Goal: Transaction & Acquisition: Subscribe to service/newsletter

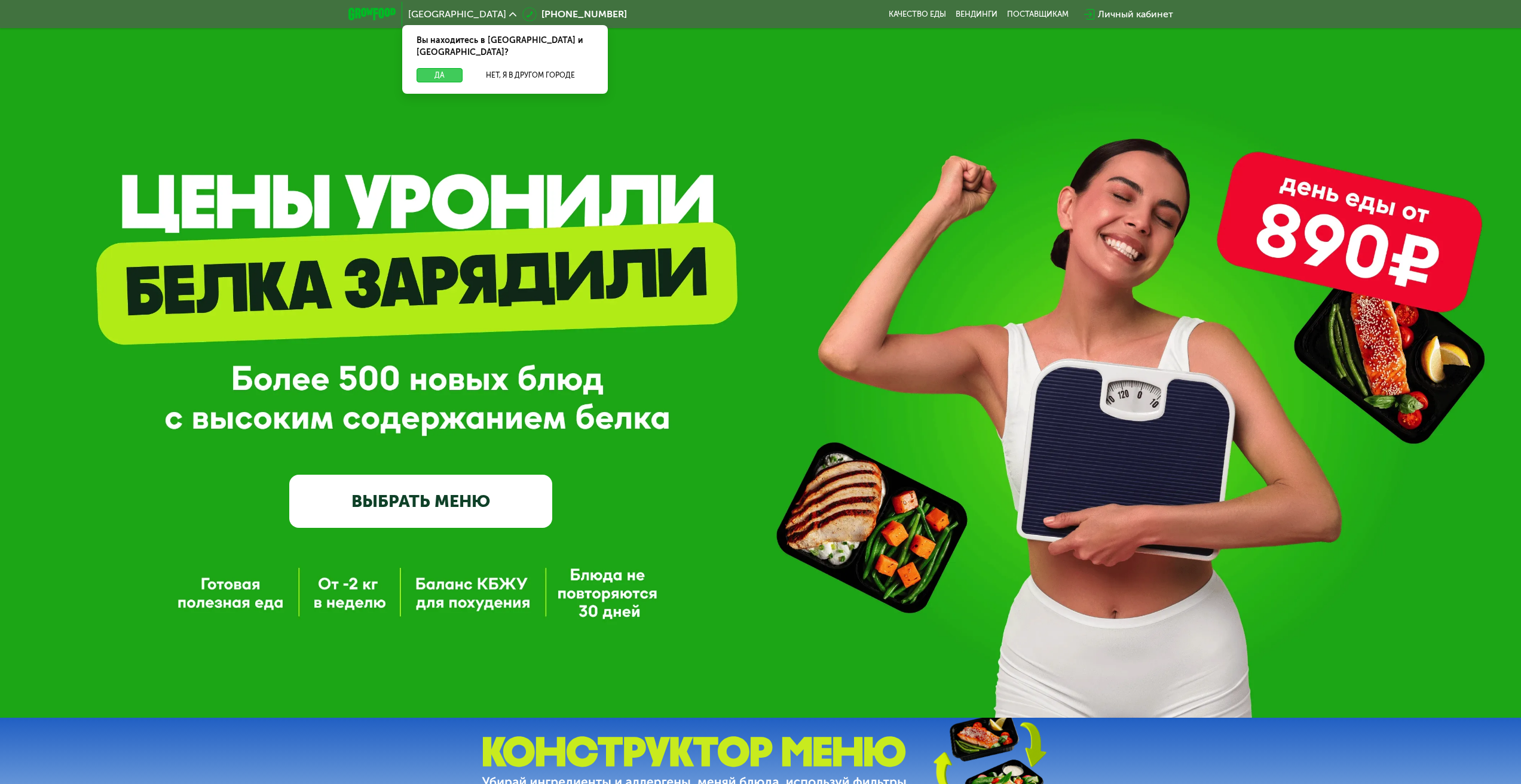
click at [436, 68] on button "Да" at bounding box center [439, 75] width 46 height 15
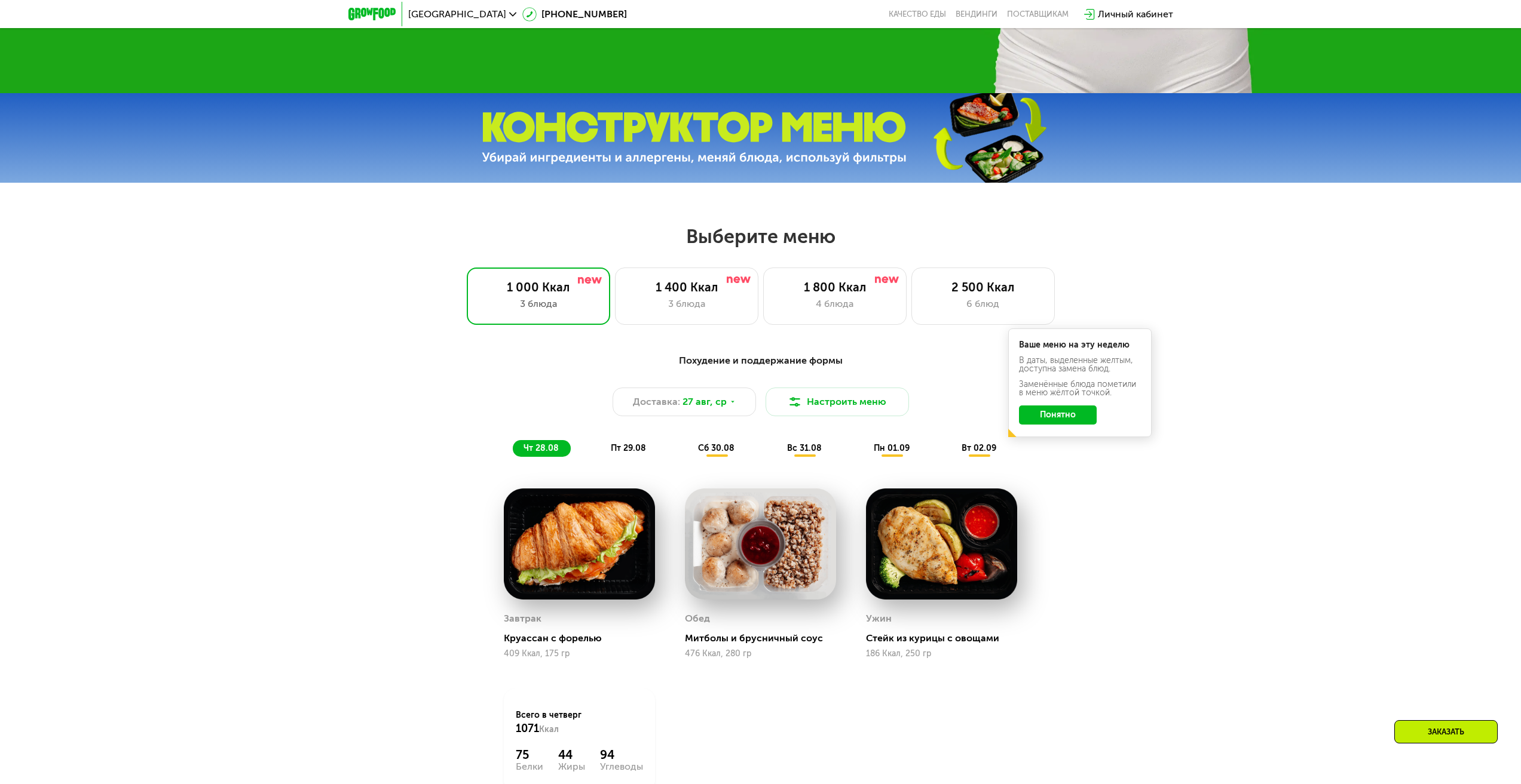
scroll to position [717, 0]
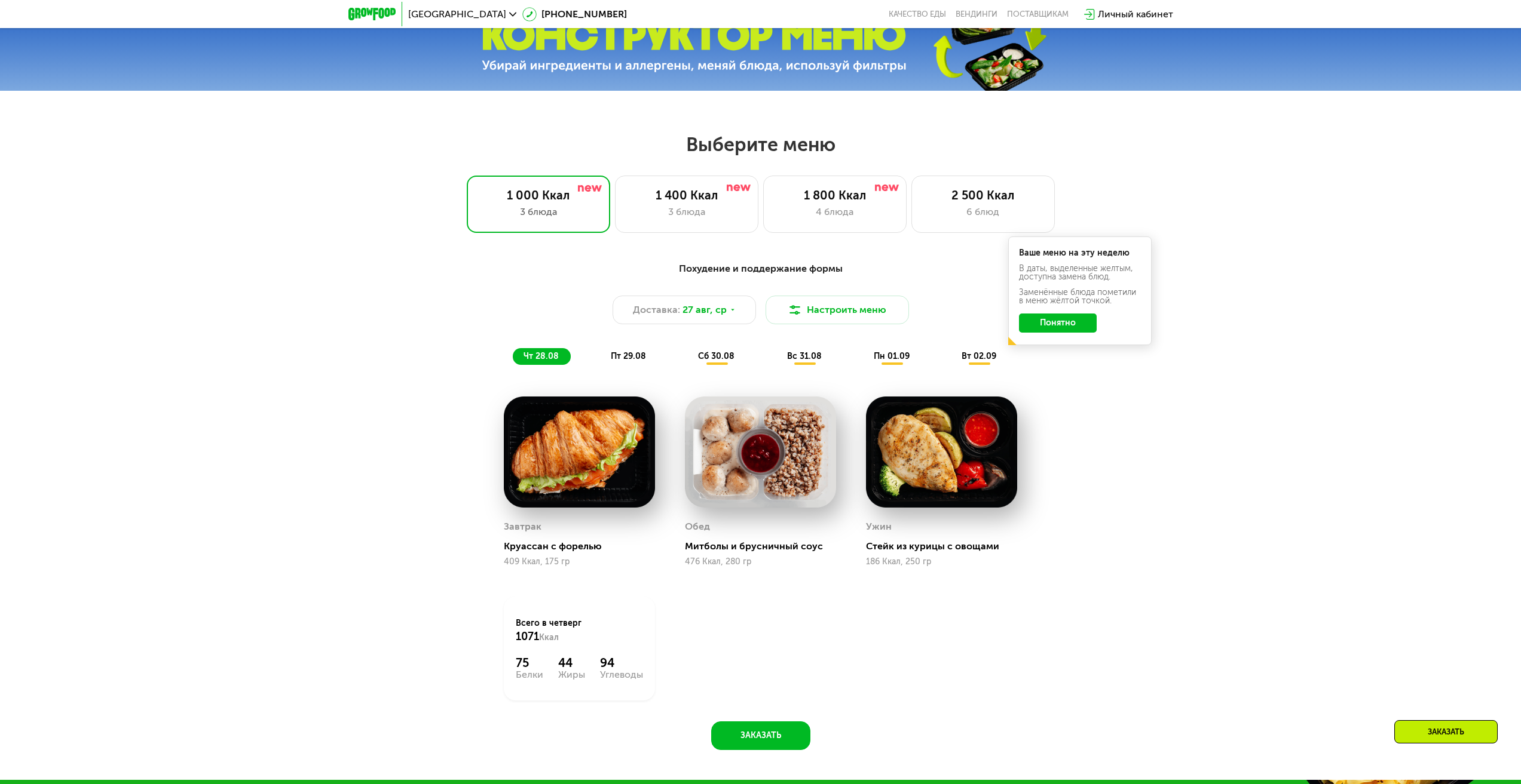
click at [1074, 331] on button "Понятно" at bounding box center [1058, 323] width 77 height 19
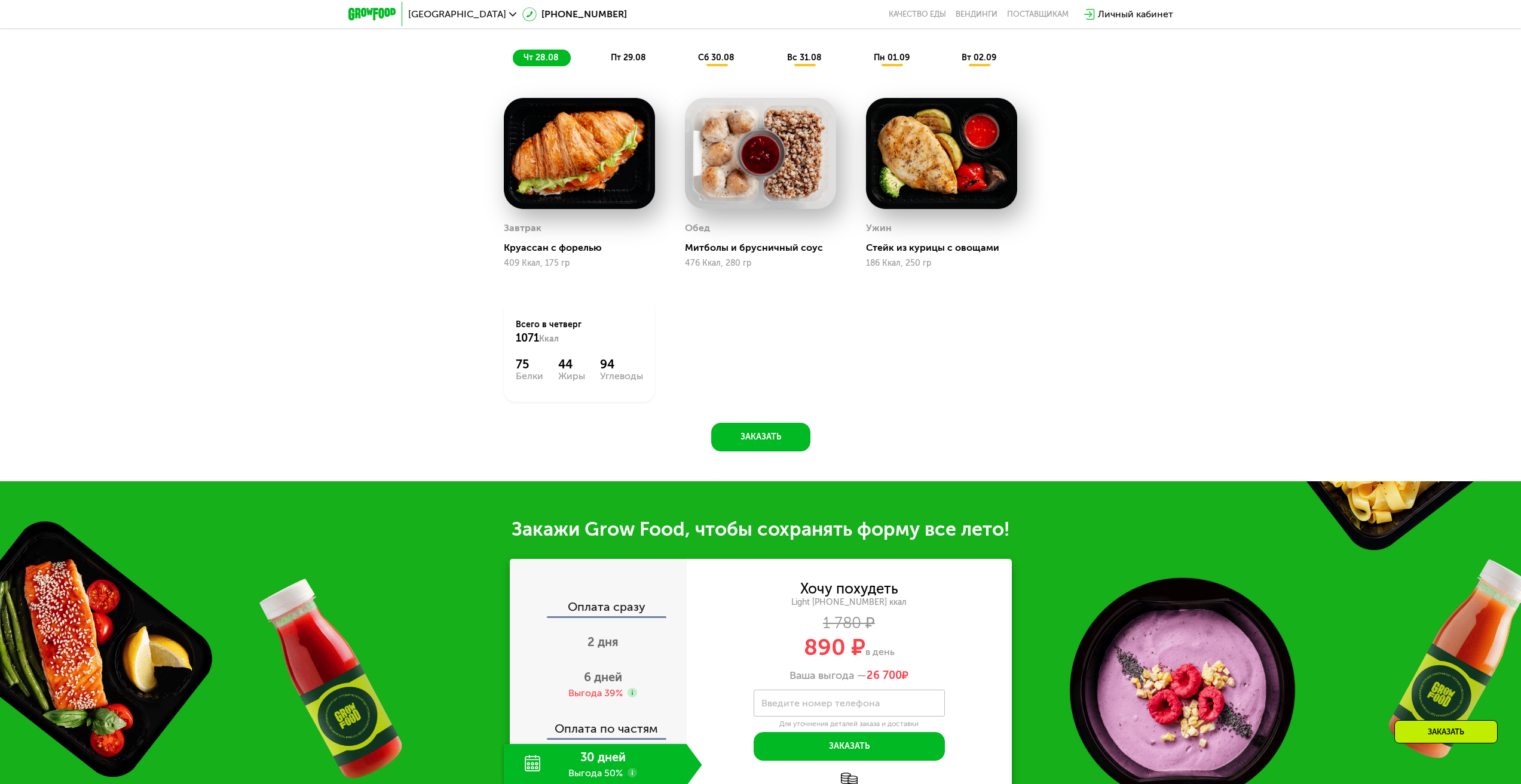
scroll to position [1314, 0]
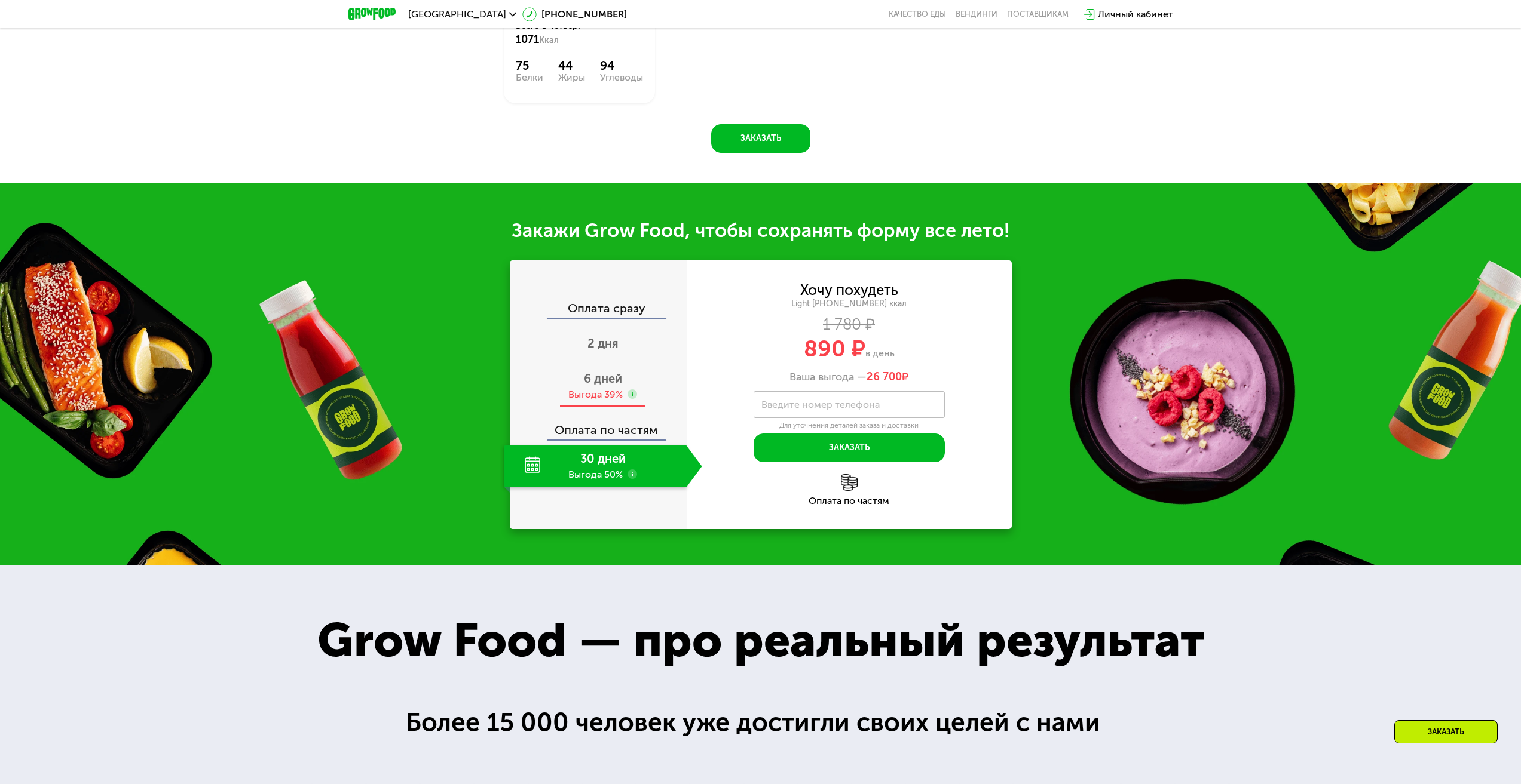
click at [606, 390] on div "6 дней Выгода 39%" at bounding box center [603, 387] width 198 height 42
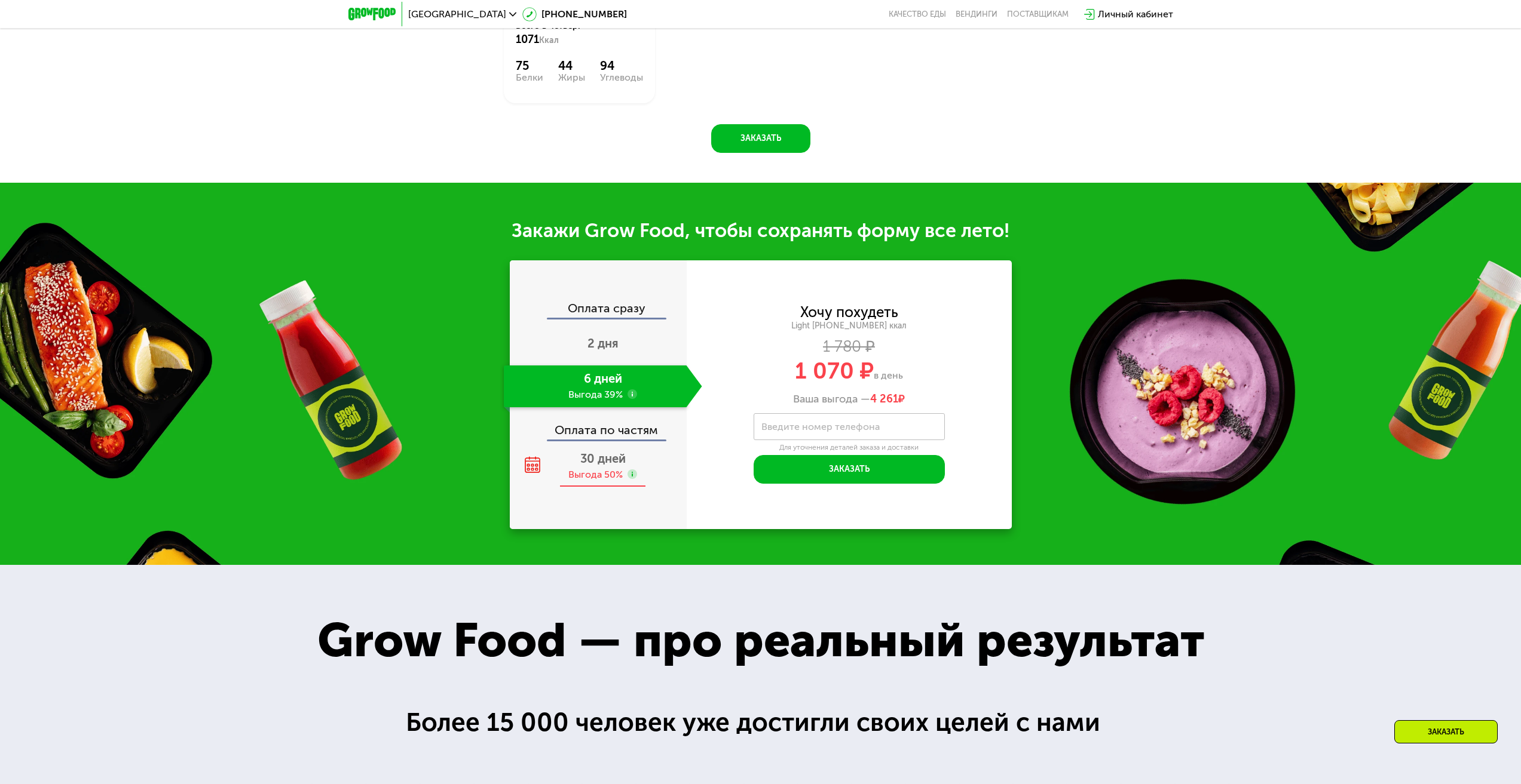
click at [616, 474] on div "Выгода 50%" at bounding box center [596, 475] width 54 height 13
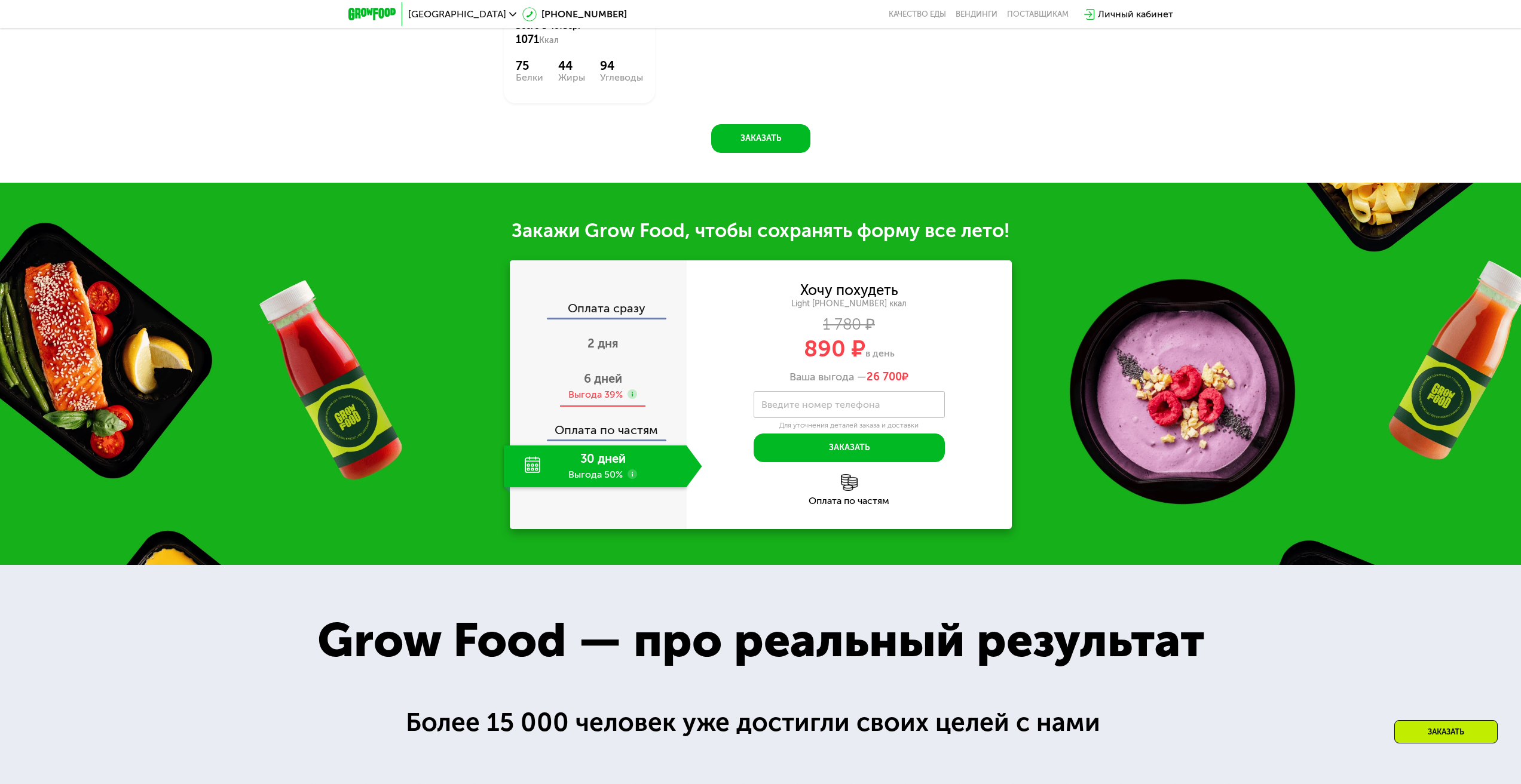
click at [597, 397] on div "Выгода 39%" at bounding box center [596, 394] width 54 height 13
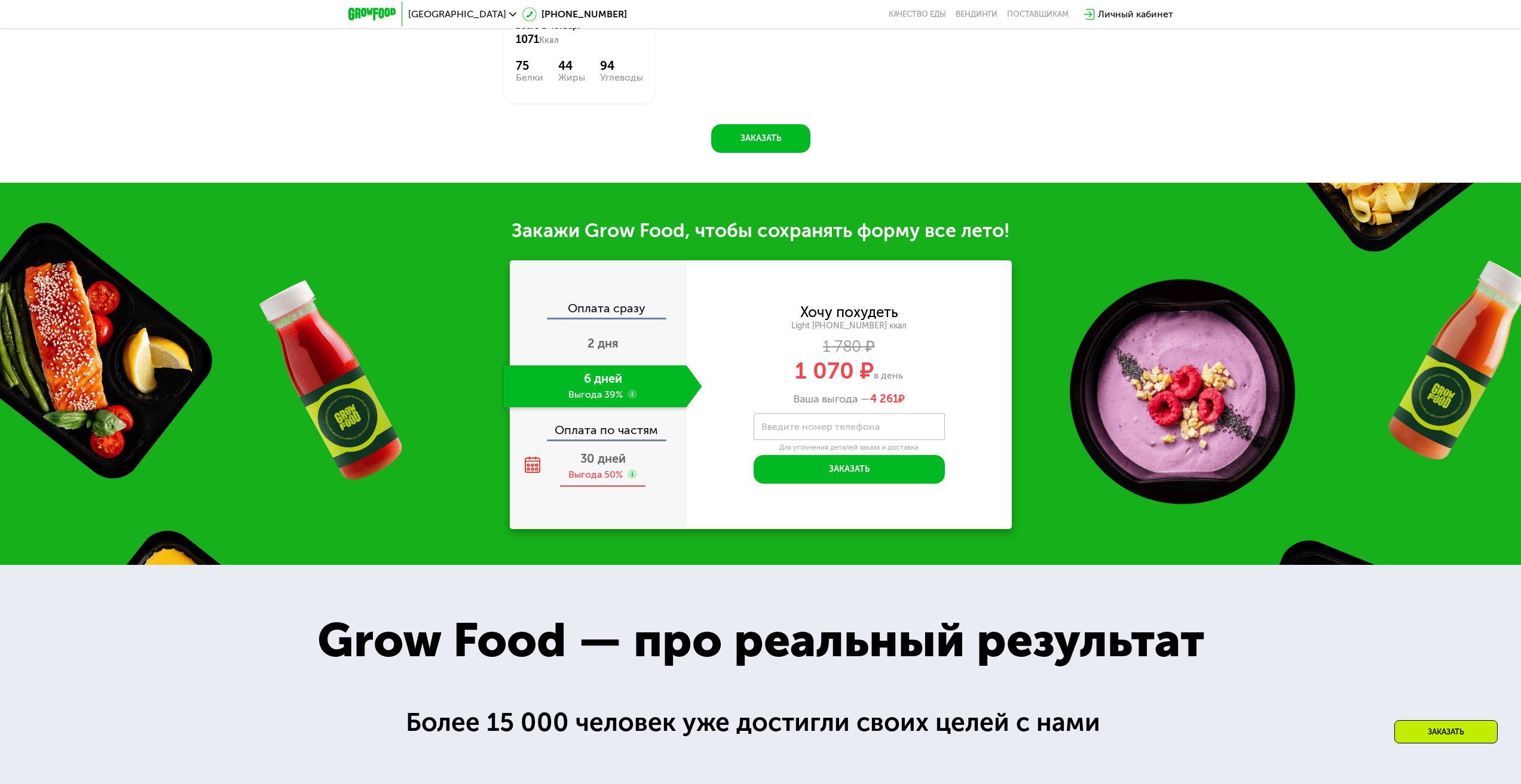
click at [600, 464] on span "30 дней" at bounding box center [603, 458] width 46 height 15
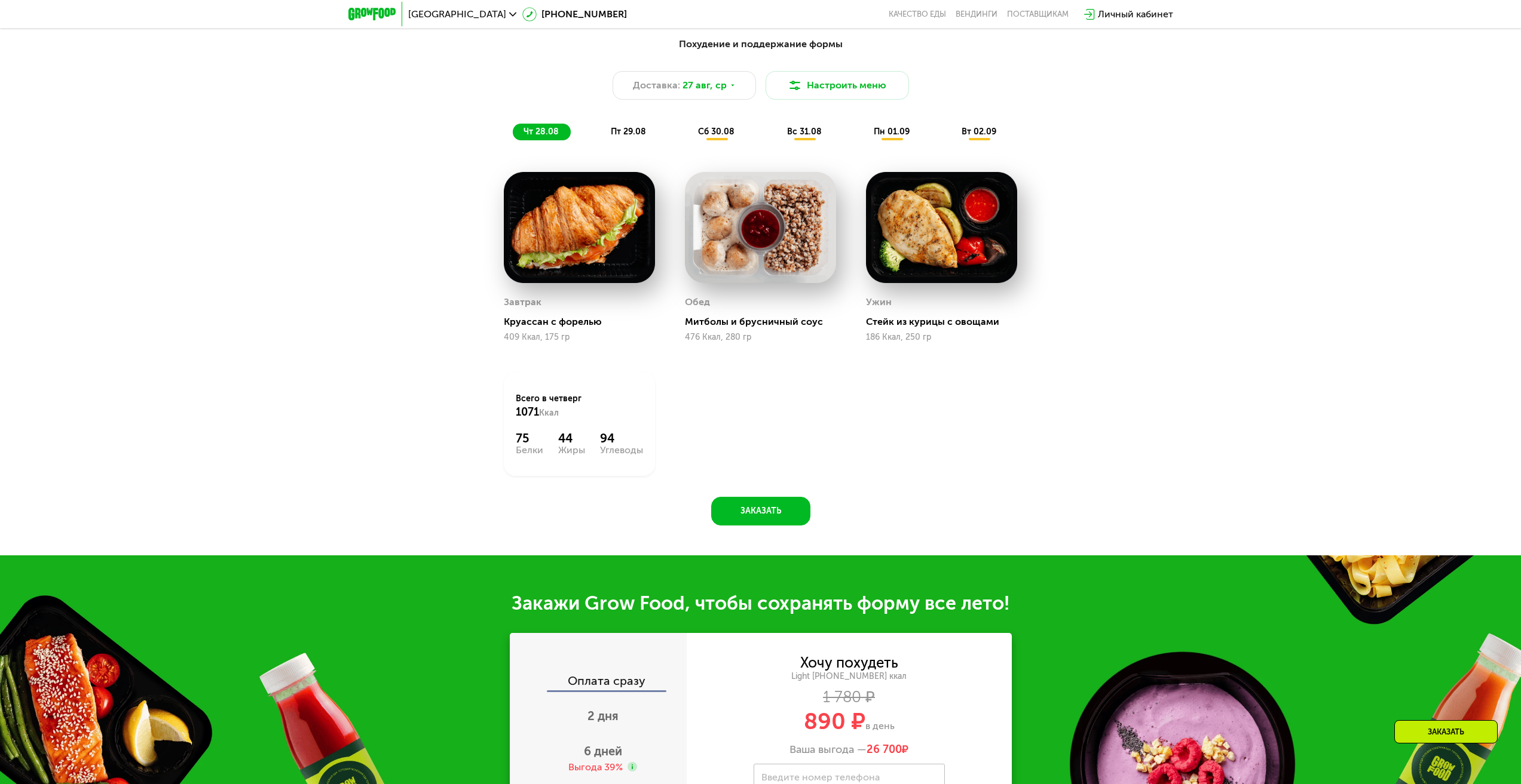
scroll to position [837, 0]
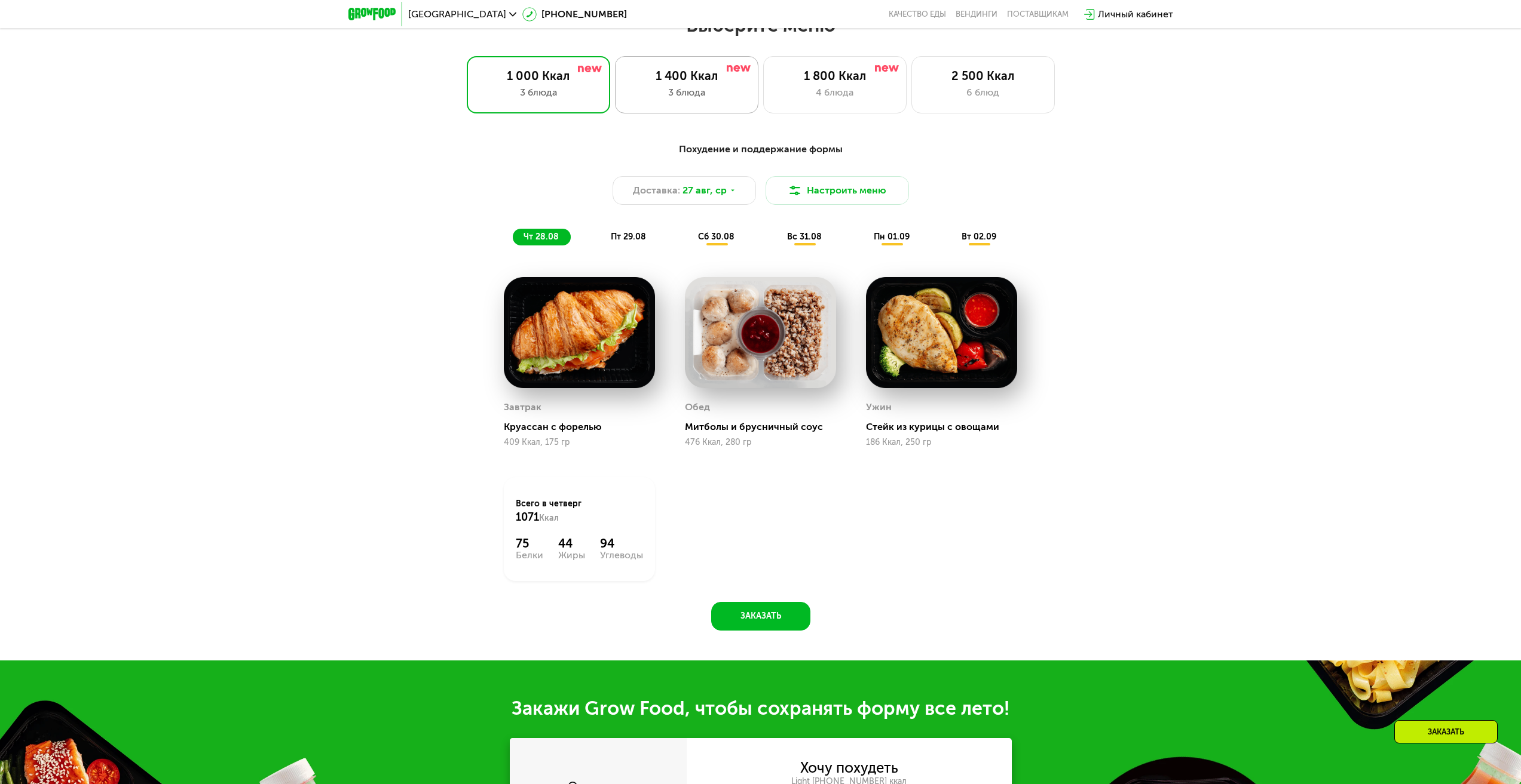
click at [689, 83] on div "1 400 Ккал" at bounding box center [686, 76] width 118 height 15
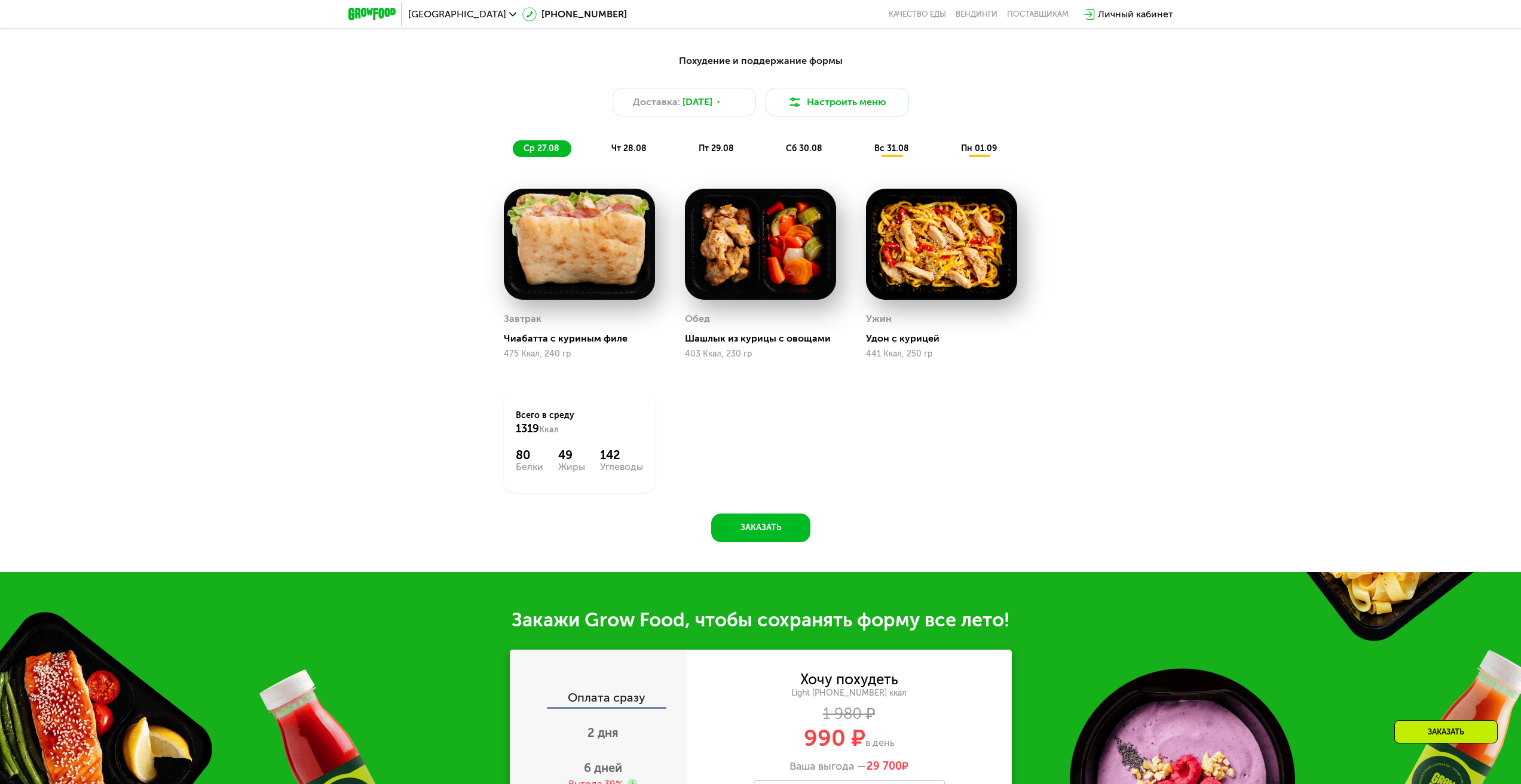
scroll to position [1075, 0]
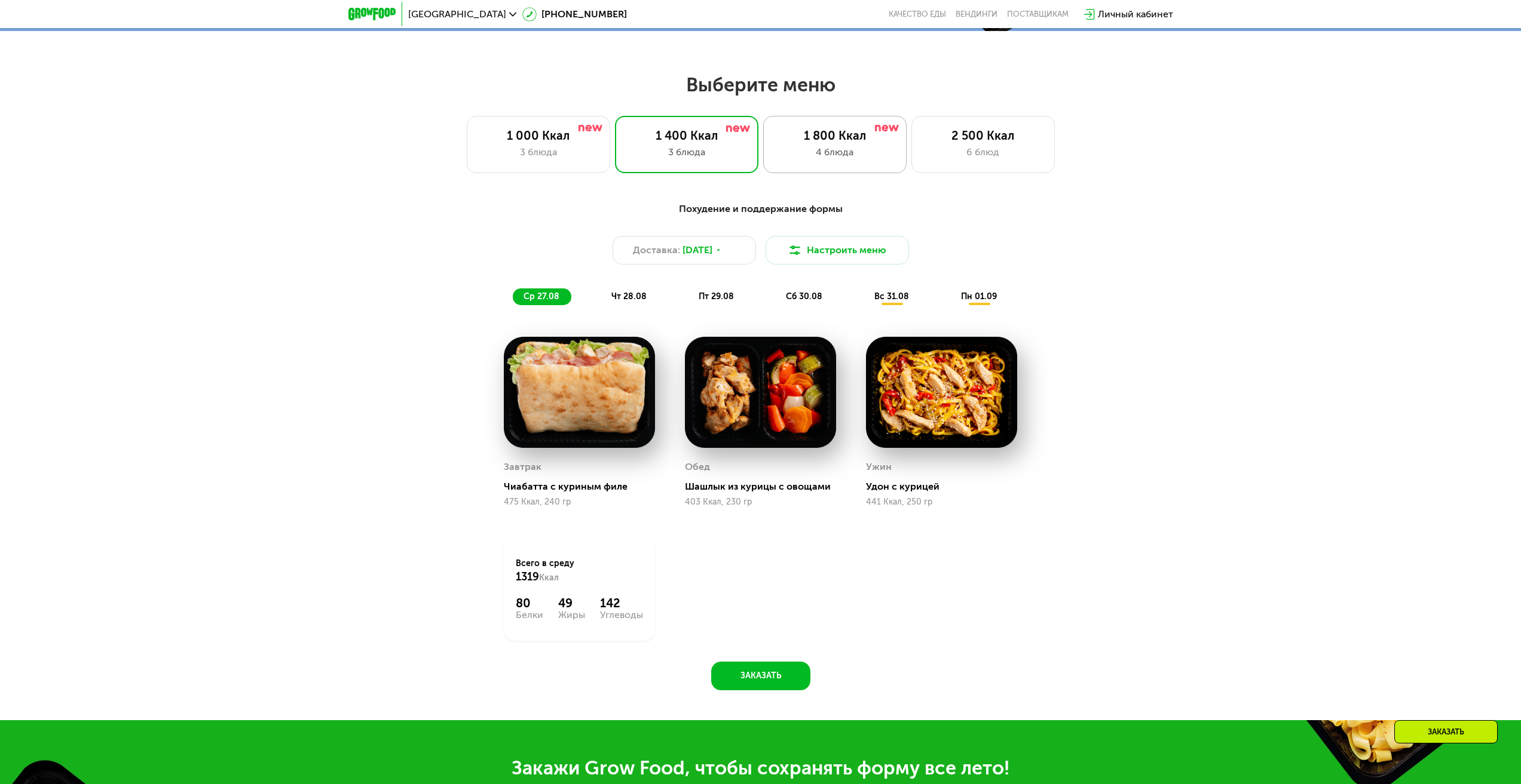
click at [824, 151] on div "4 блюда" at bounding box center [835, 152] width 118 height 15
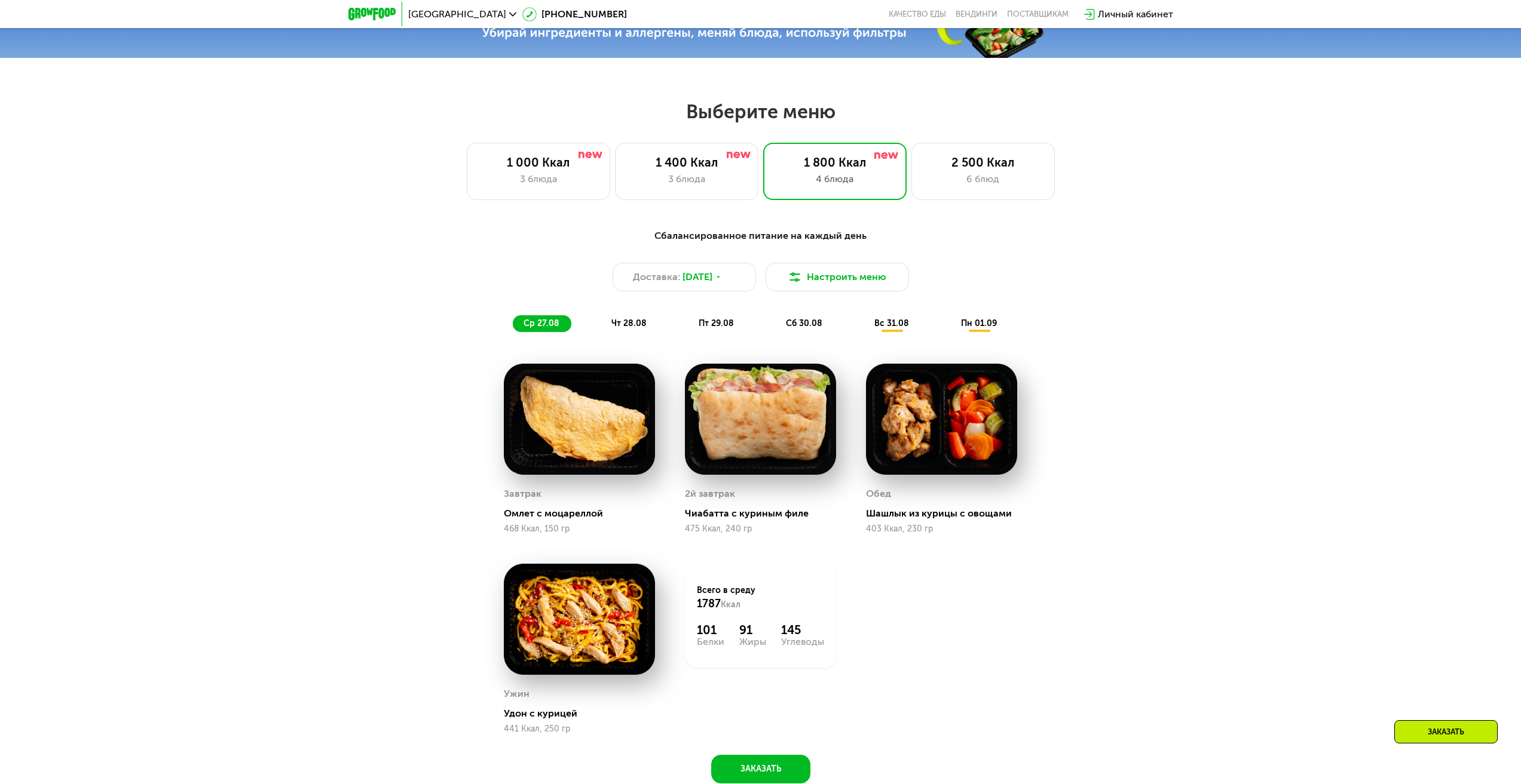
scroll to position [731, 0]
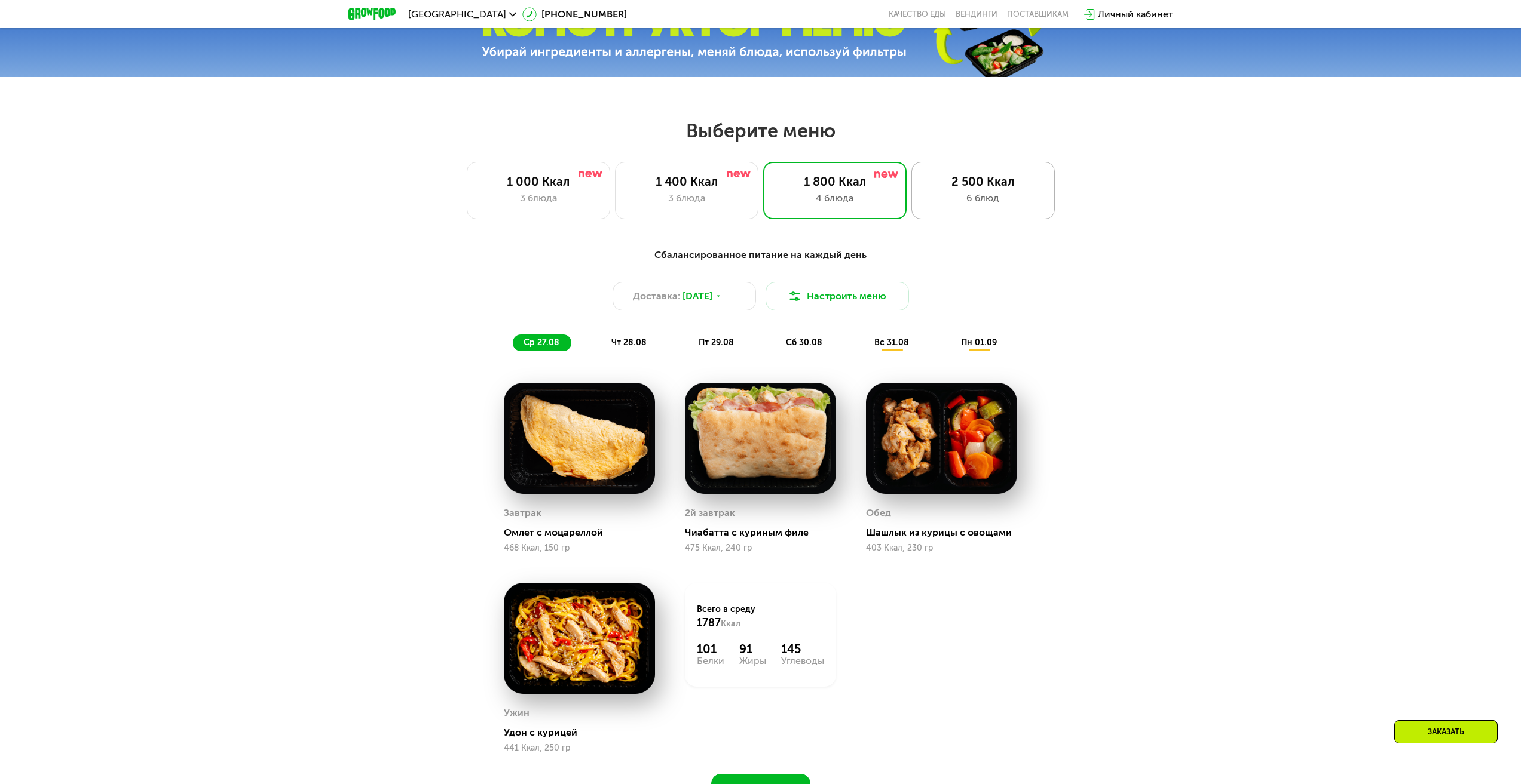
click at [983, 187] on div "2 500 Ккал" at bounding box center [983, 182] width 118 height 15
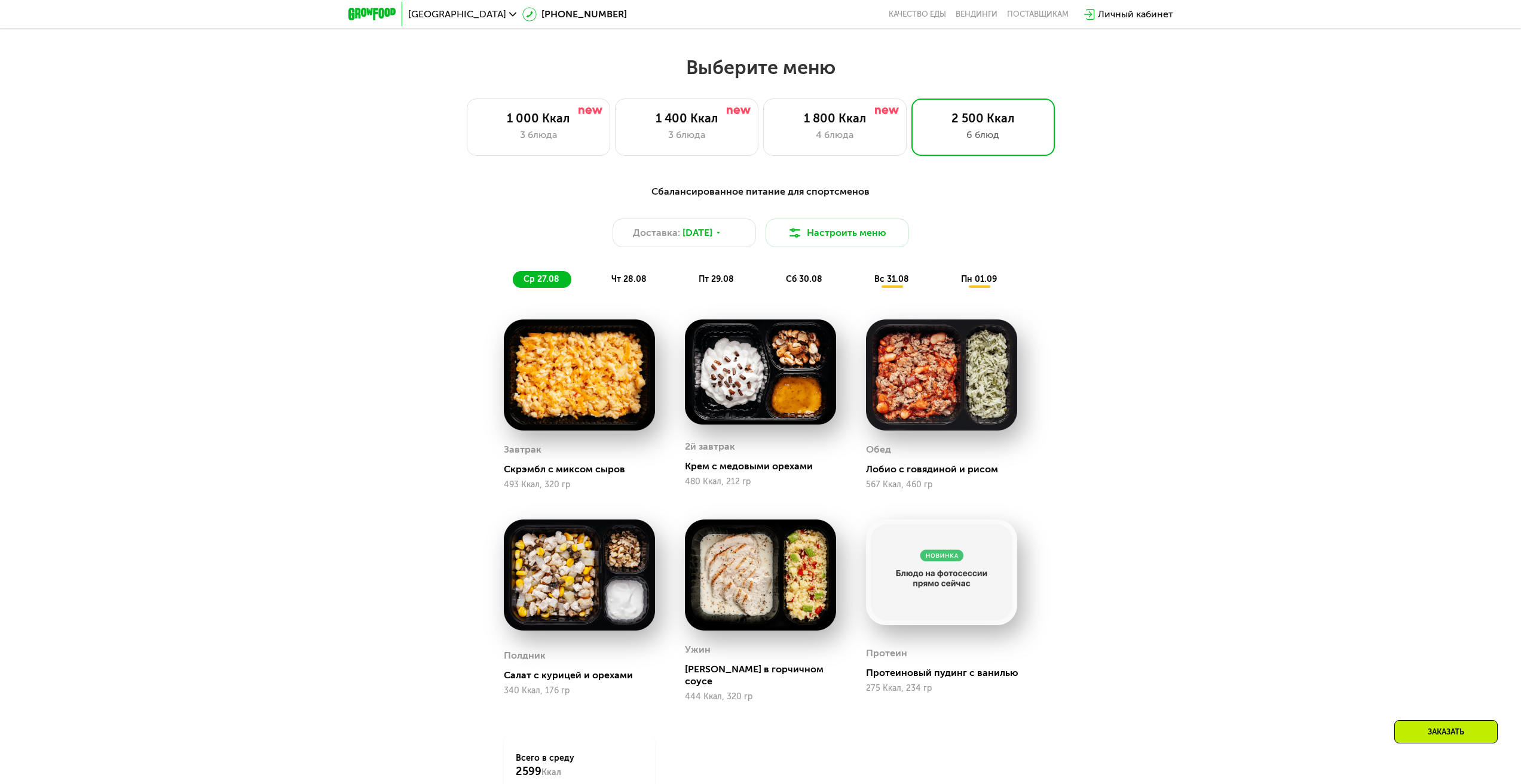
scroll to position [793, 0]
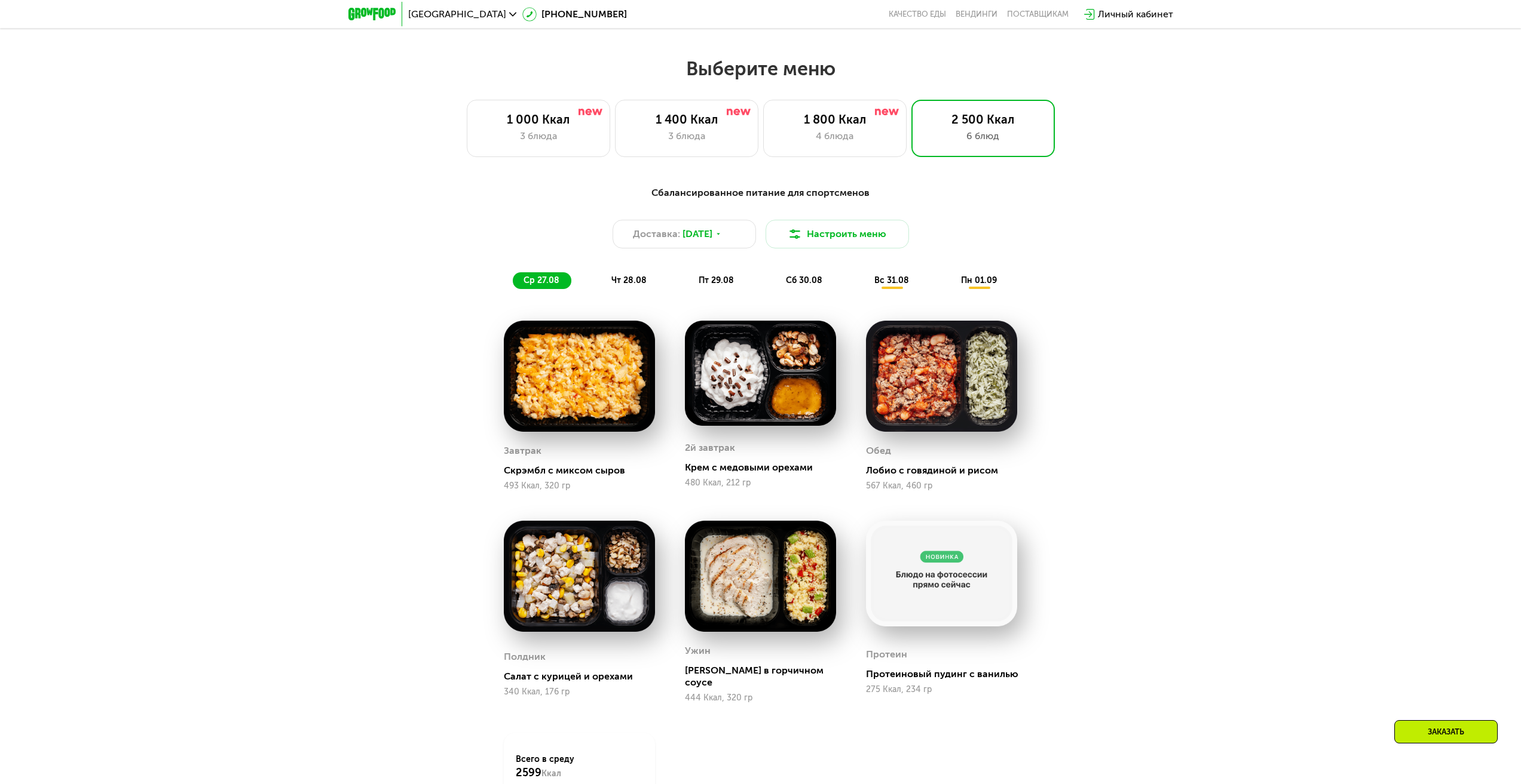
click at [621, 279] on span "чт 28.08" at bounding box center [629, 280] width 36 height 10
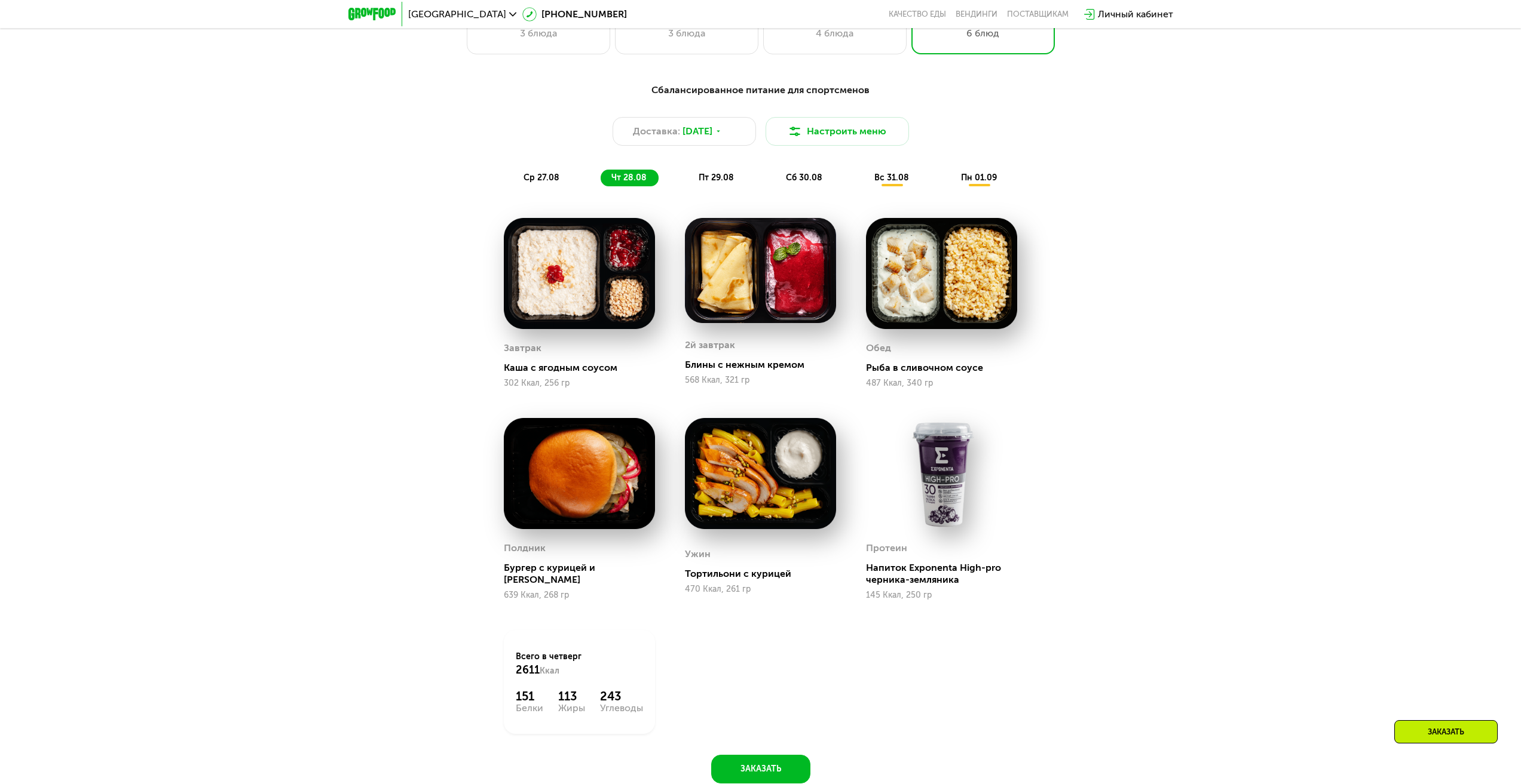
scroll to position [912, 0]
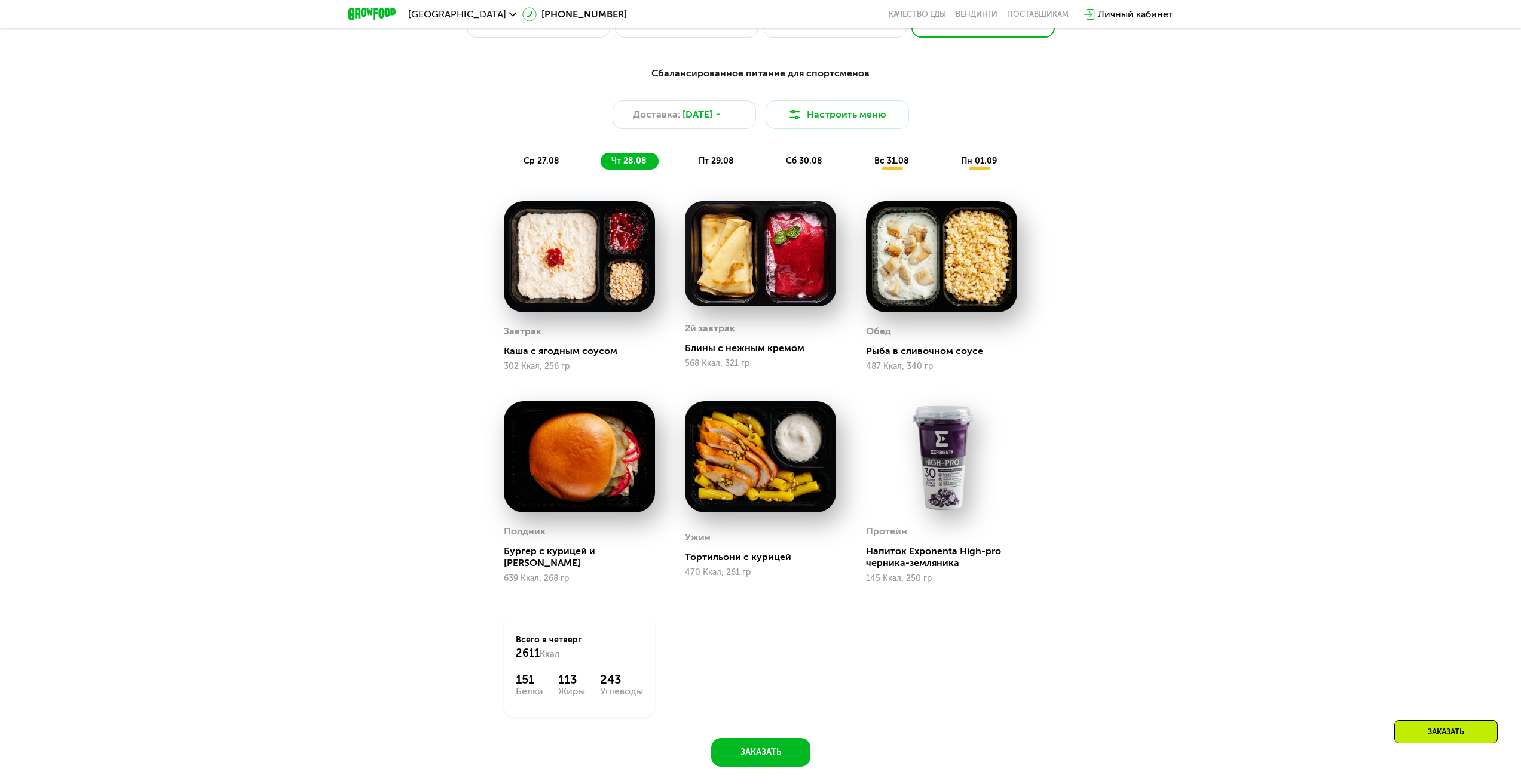
click at [1193, 421] on div "Сбалансированное питание для спортсменов Доставка: [DATE] Настроить меню ср 27.…" at bounding box center [760, 423] width 1521 height 747
click at [721, 164] on span "пт 29.08" at bounding box center [716, 161] width 36 height 10
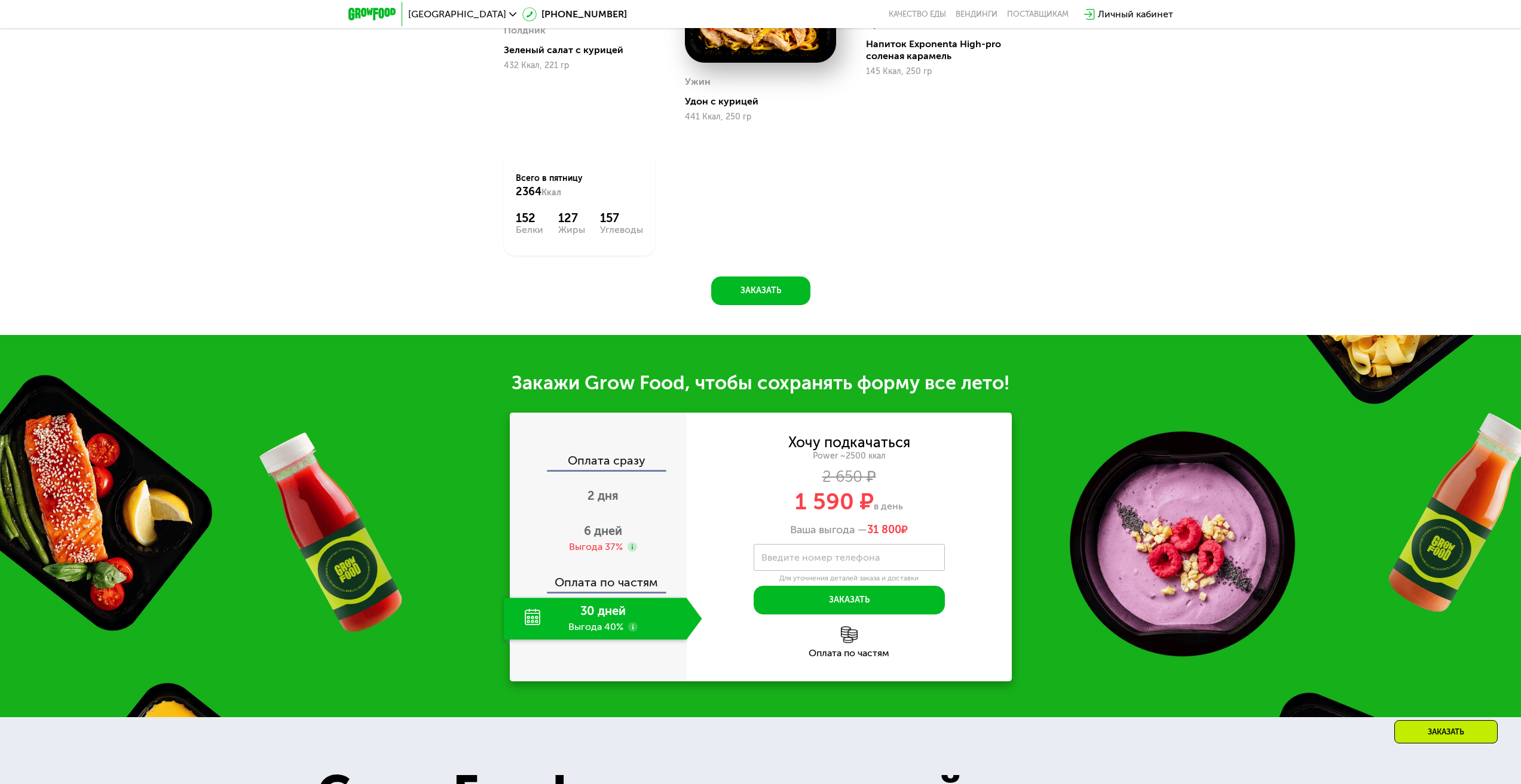
scroll to position [1509, 0]
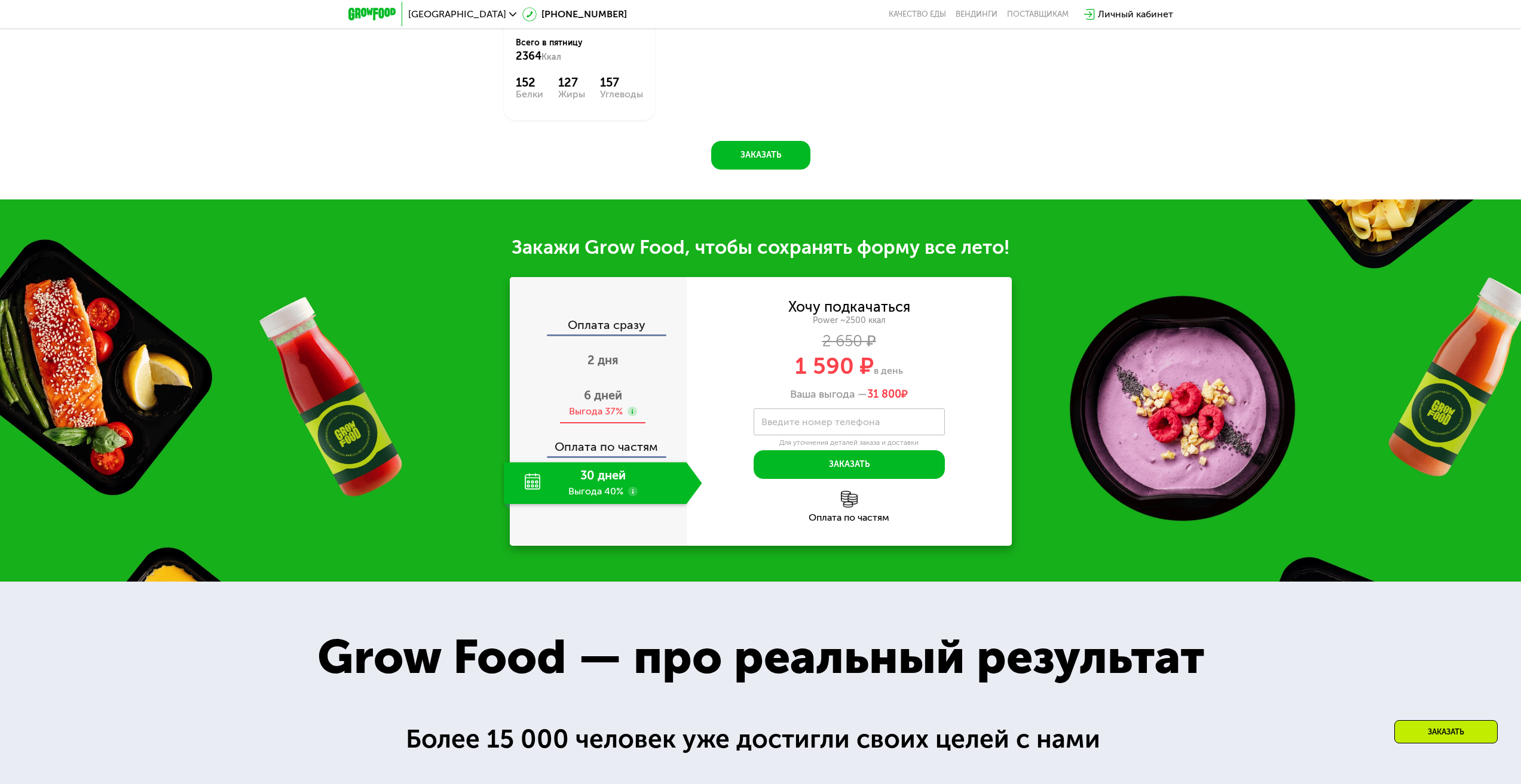
click at [605, 411] on div "Выгода 37%" at bounding box center [596, 411] width 54 height 13
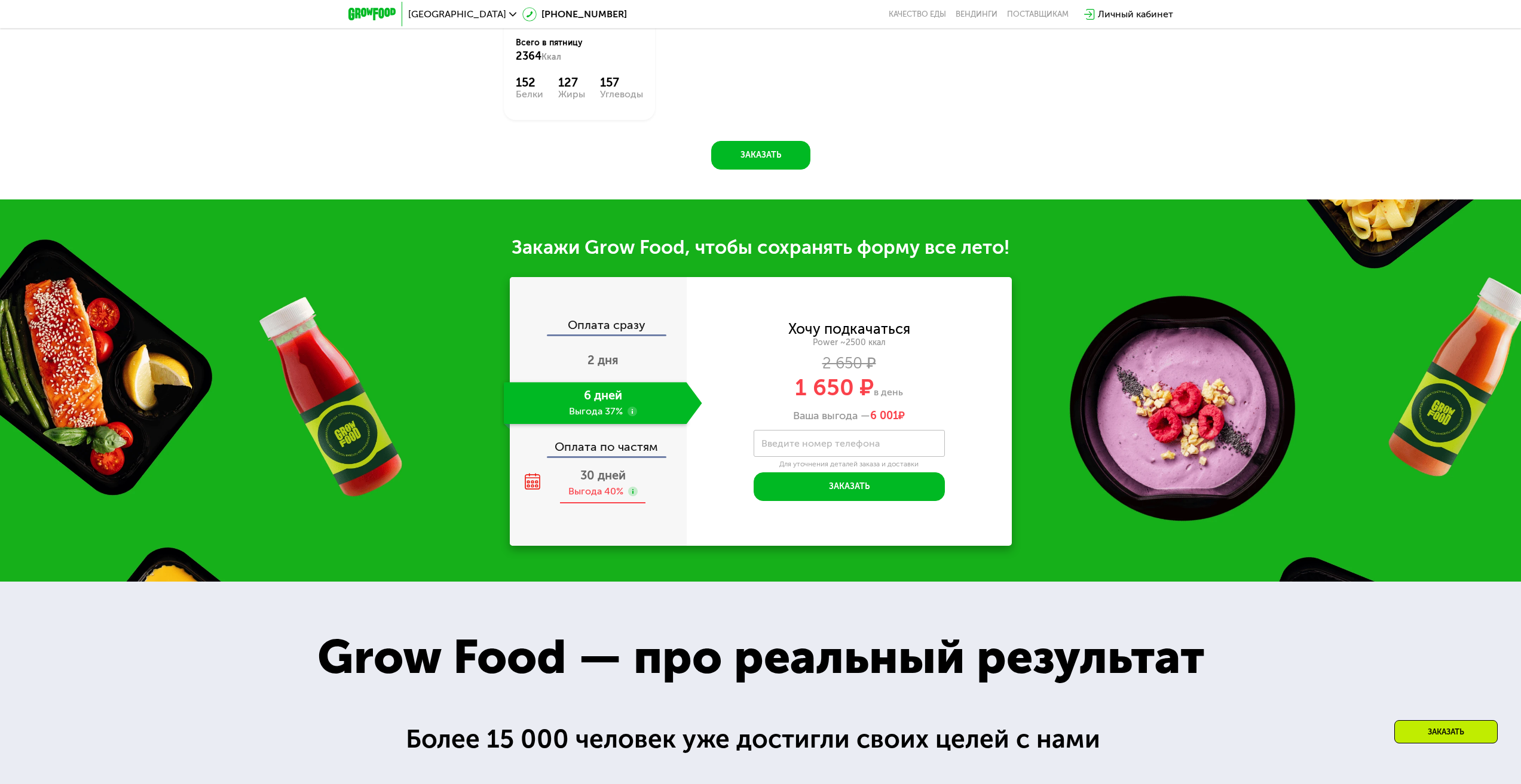
click at [601, 493] on div "Выгода 40%" at bounding box center [596, 491] width 55 height 13
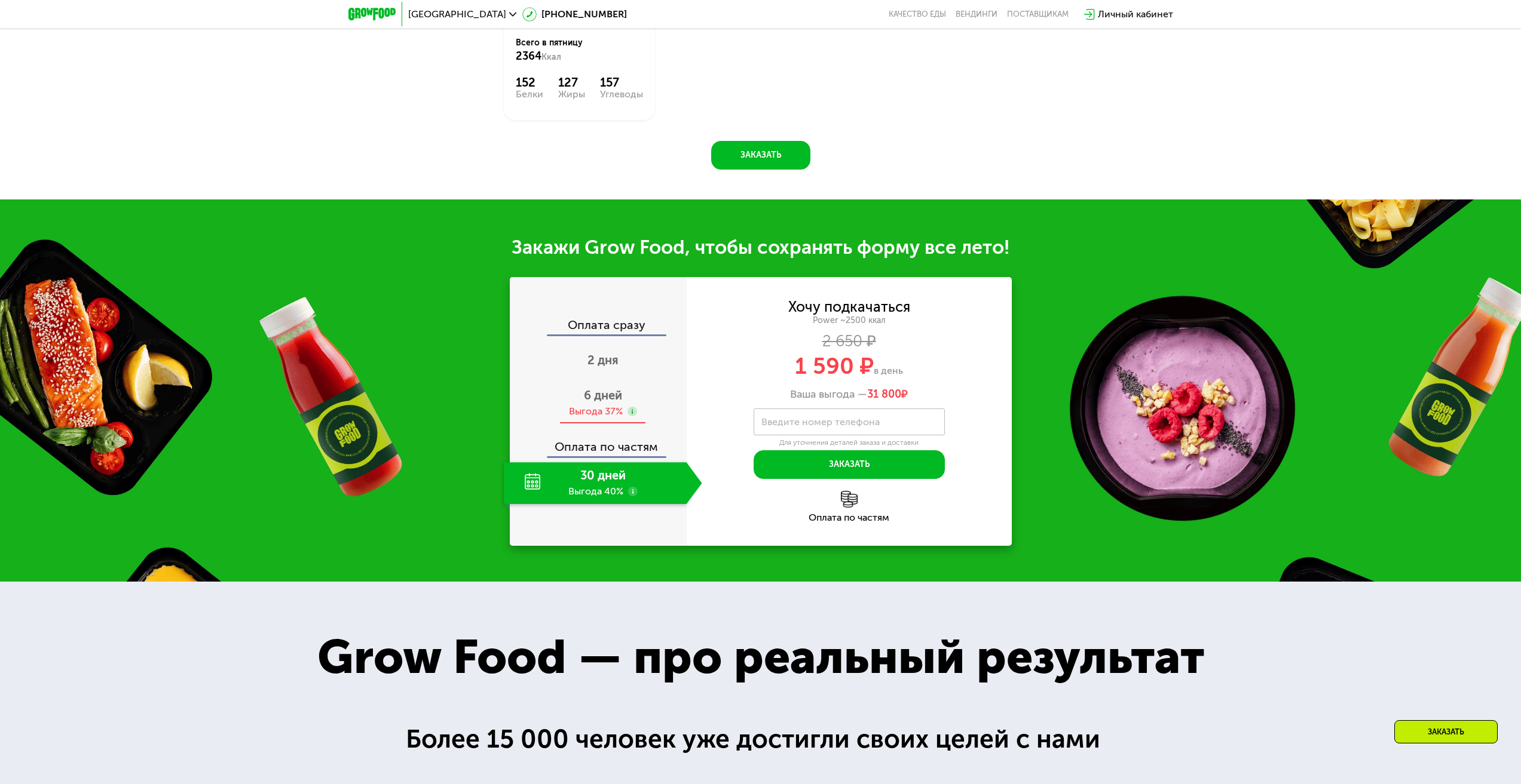
click at [602, 399] on span "6 дней" at bounding box center [603, 395] width 38 height 15
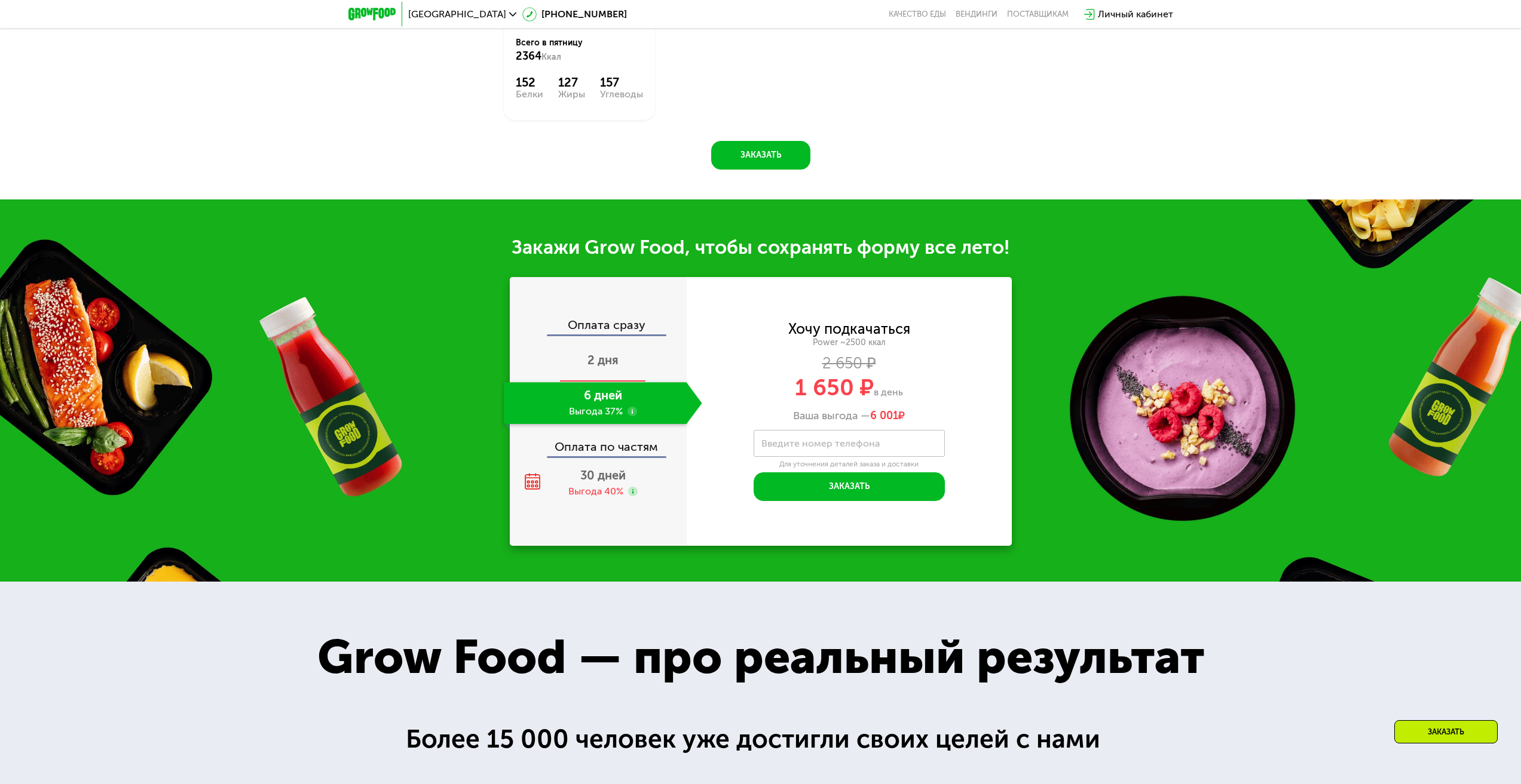
click at [612, 375] on div "2 дня" at bounding box center [603, 361] width 198 height 42
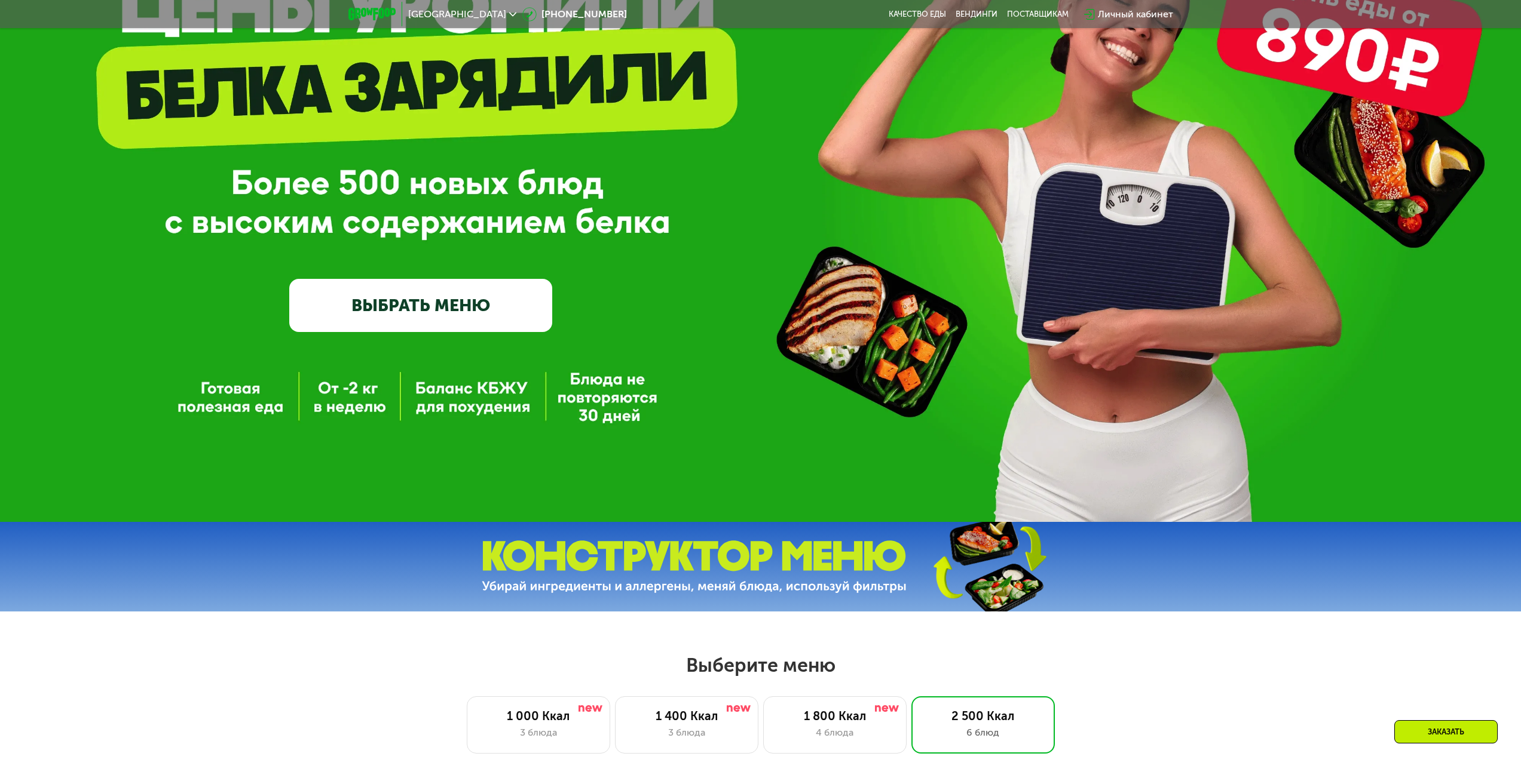
scroll to position [196, 0]
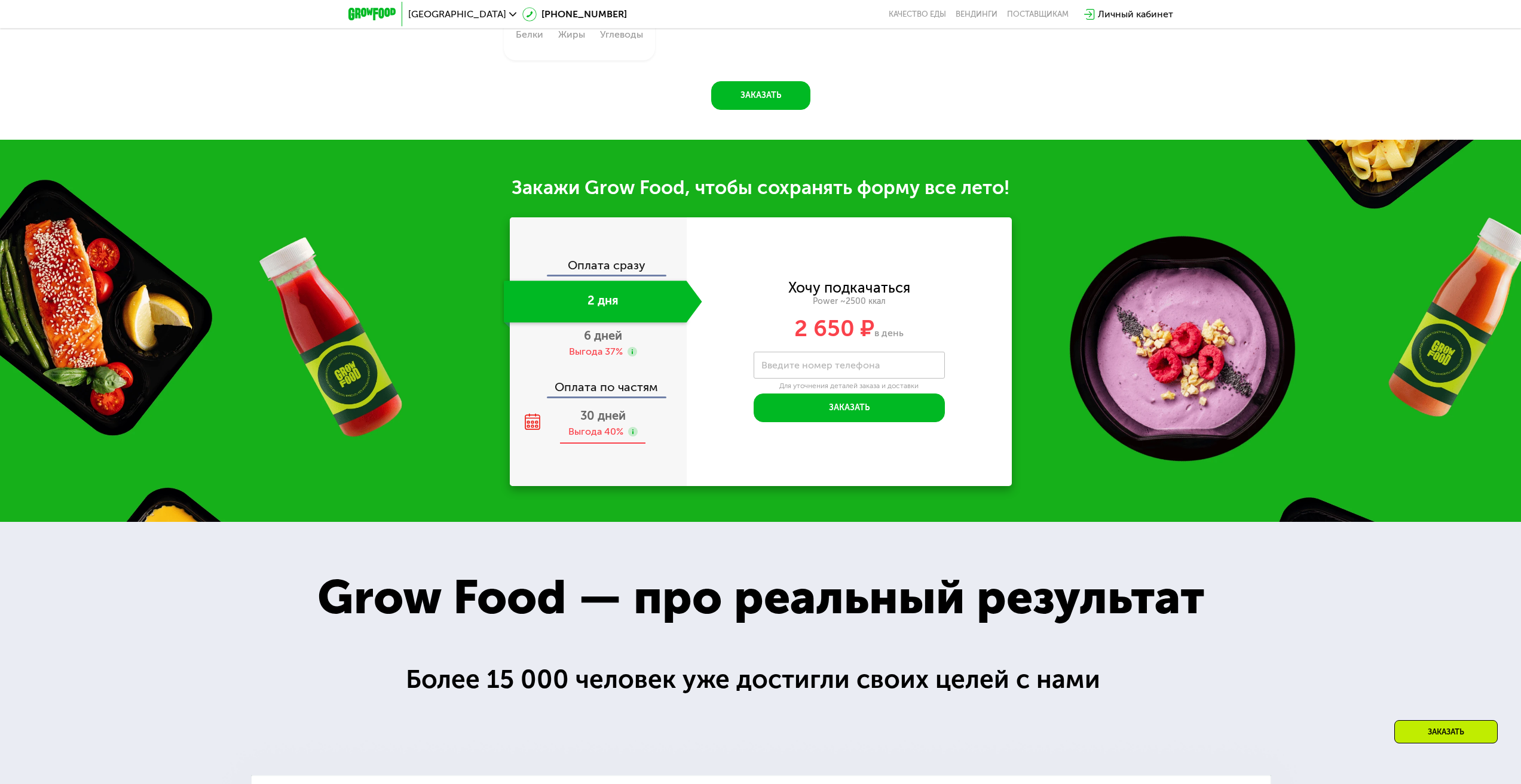
click at [605, 411] on div "30 дней Выгода 40%" at bounding box center [603, 424] width 198 height 42
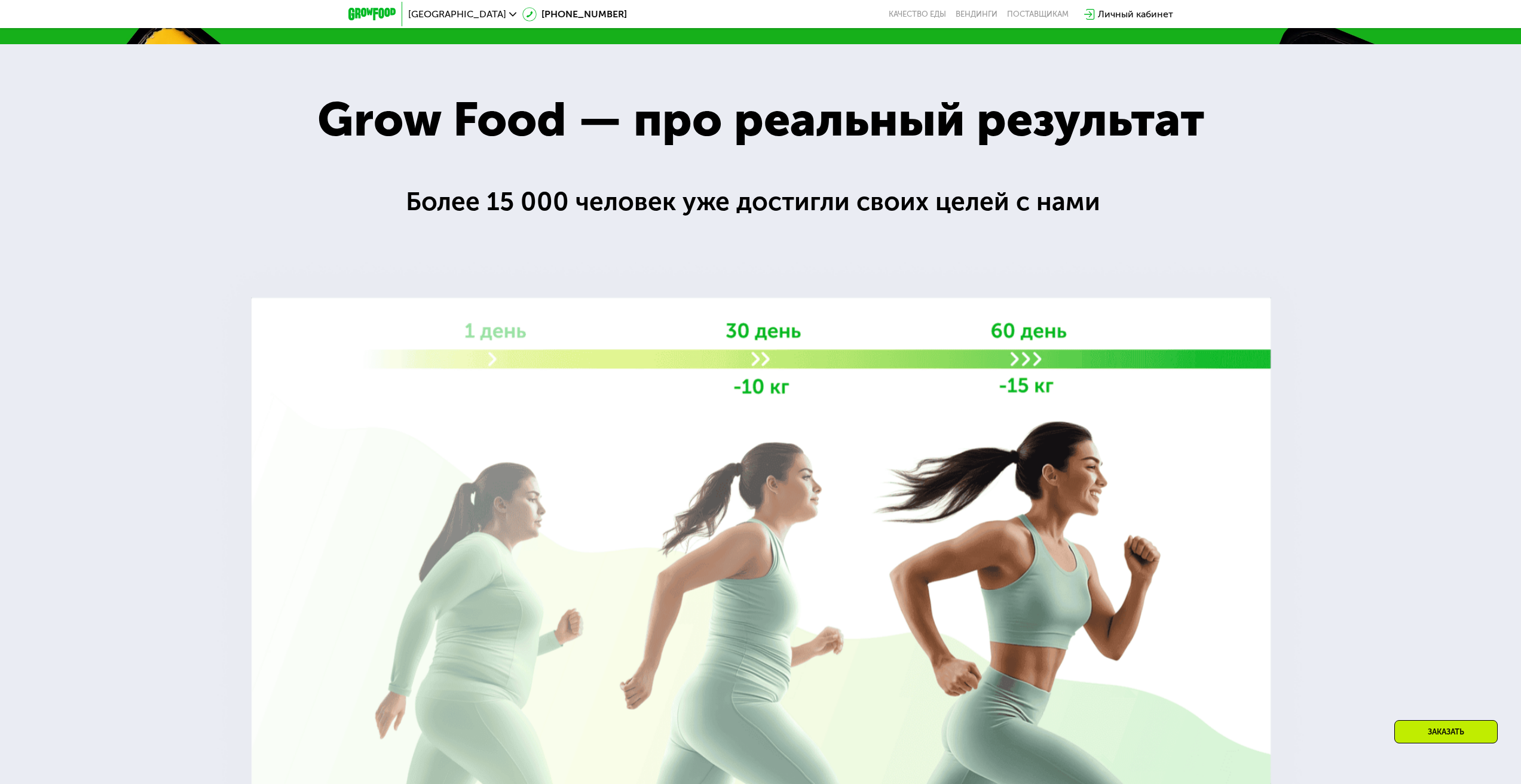
scroll to position [1569, 0]
